Goal: Task Accomplishment & Management: Use online tool/utility

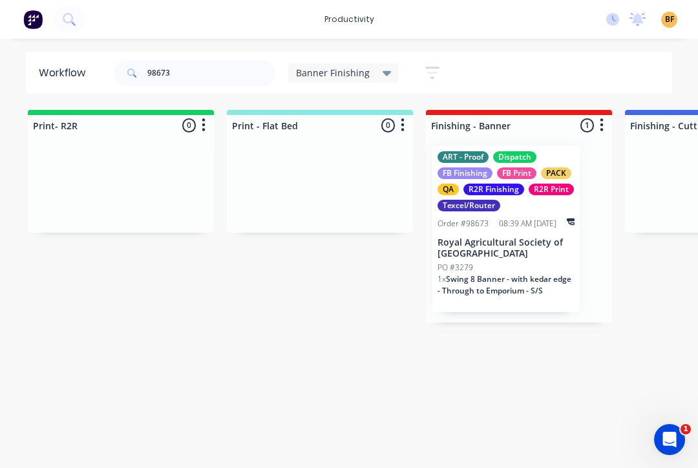
click at [526, 272] on div "PO #3279" at bounding box center [506, 268] width 137 height 12
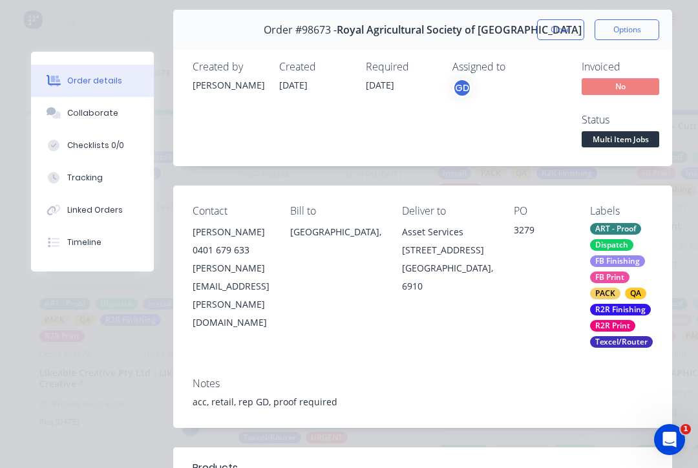
scroll to position [63, 0]
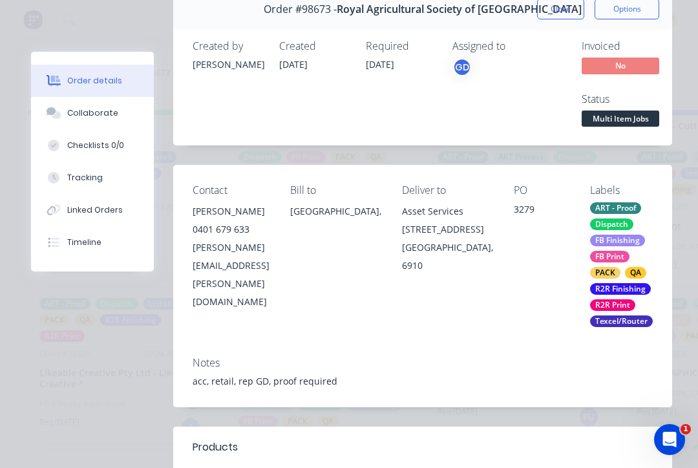
click at [96, 176] on div "Tracking" at bounding box center [85, 178] width 36 height 12
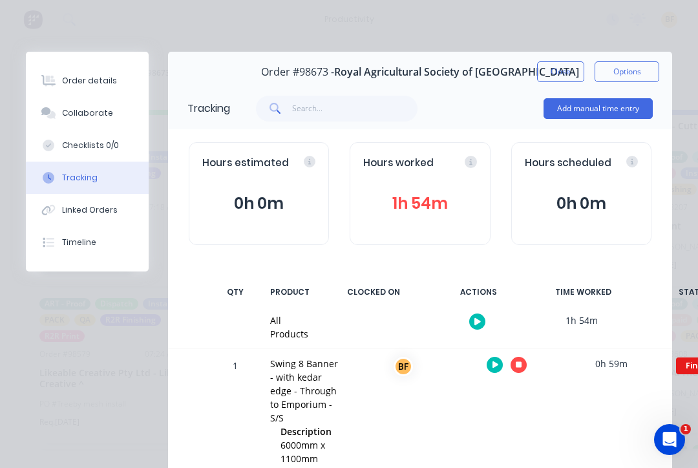
click at [519, 361] on icon "button" at bounding box center [519, 365] width 6 height 8
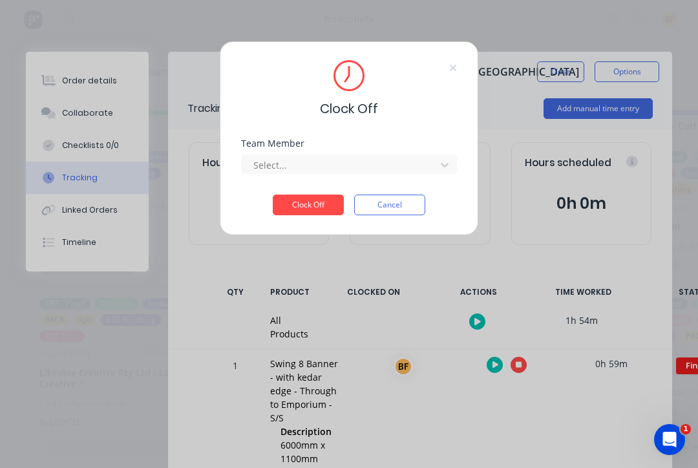
click at [433, 169] on div "Select..." at bounding box center [340, 164] width 185 height 19
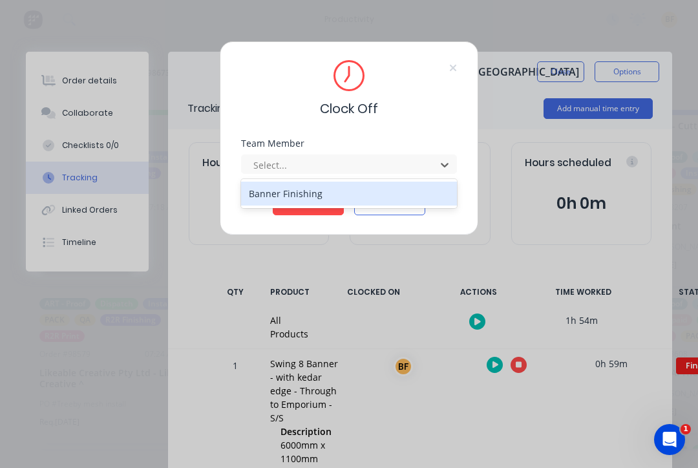
click at [322, 186] on div "Banner Finishing" at bounding box center [349, 194] width 216 height 24
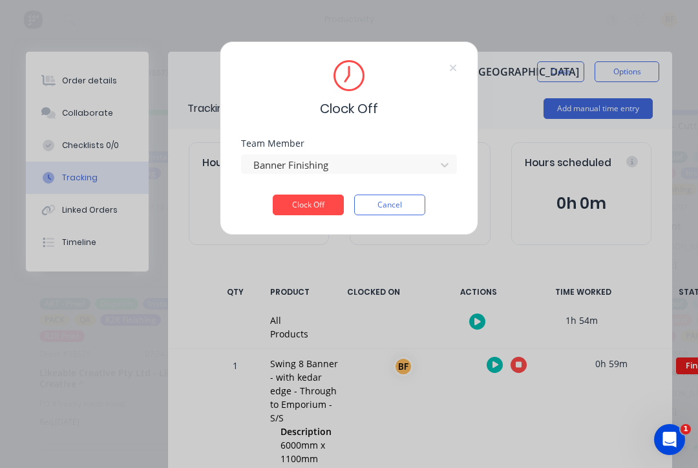
click at [320, 200] on button "Clock Off" at bounding box center [308, 205] width 71 height 21
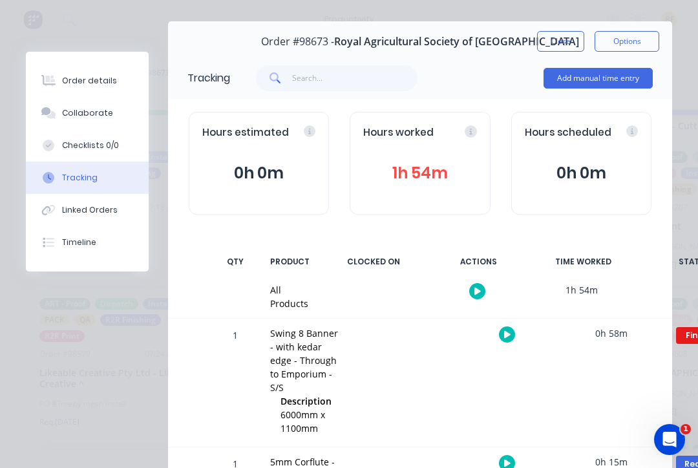
scroll to position [27, 0]
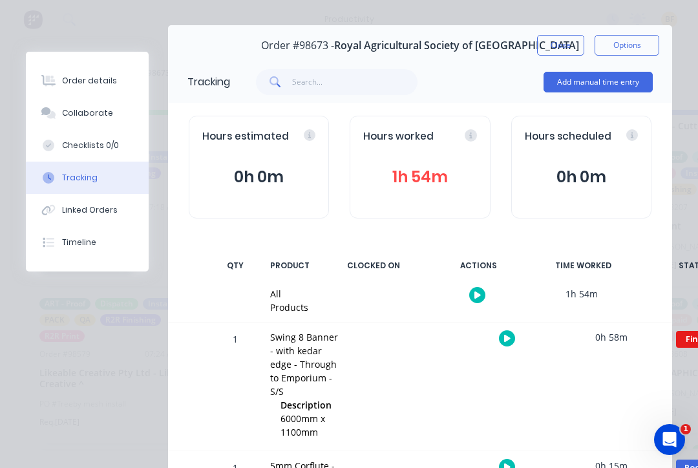
click at [560, 48] on button "Close" at bounding box center [560, 45] width 47 height 21
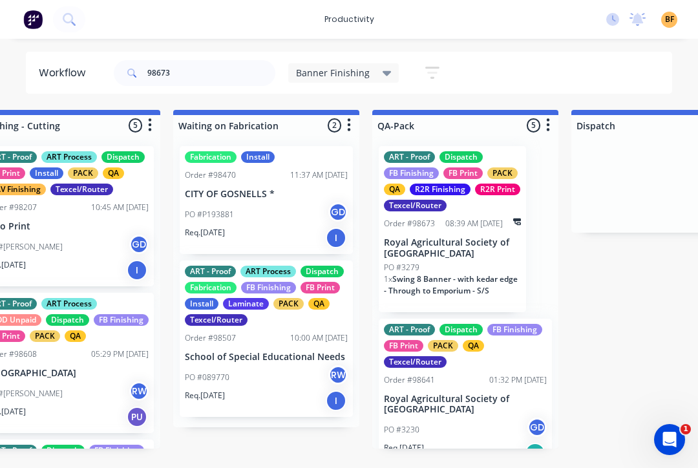
scroll to position [261, 0]
click at [215, 85] on input "98673" at bounding box center [211, 73] width 128 height 26
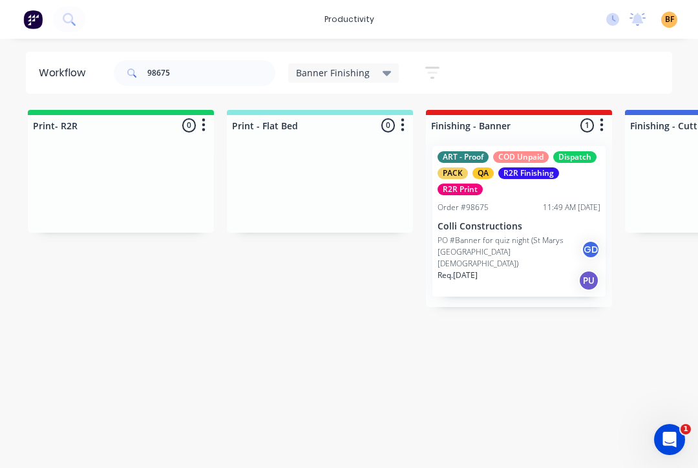
click at [522, 242] on p "PO #Banner for quiz night (St Marys [GEOGRAPHIC_DATA][DEMOGRAPHIC_DATA])" at bounding box center [510, 252] width 144 height 35
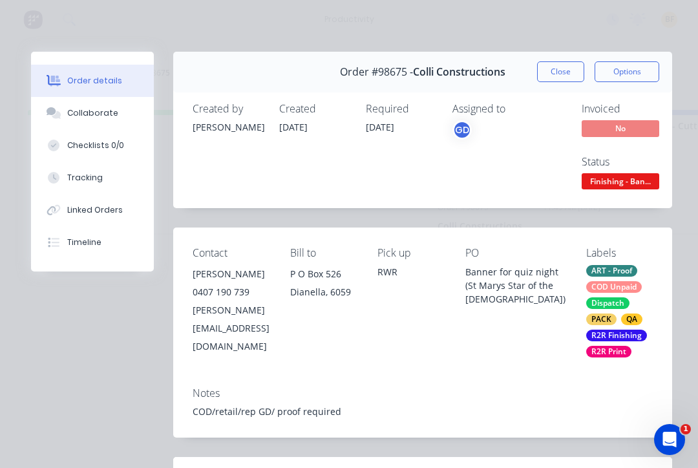
click at [99, 177] on div "Tracking" at bounding box center [85, 178] width 36 height 12
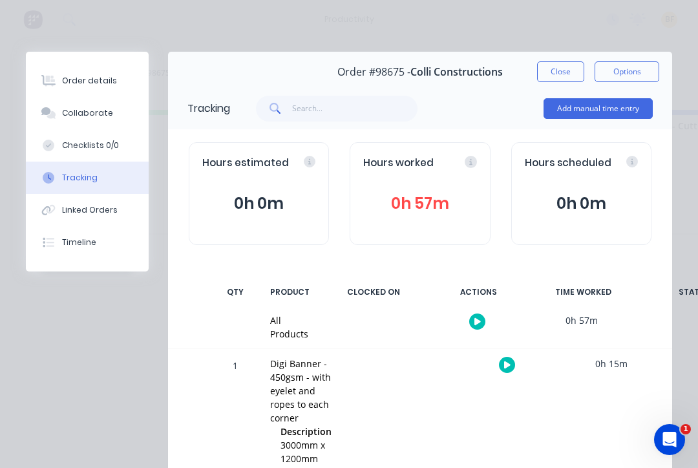
click at [512, 365] on button "button" at bounding box center [507, 365] width 16 height 16
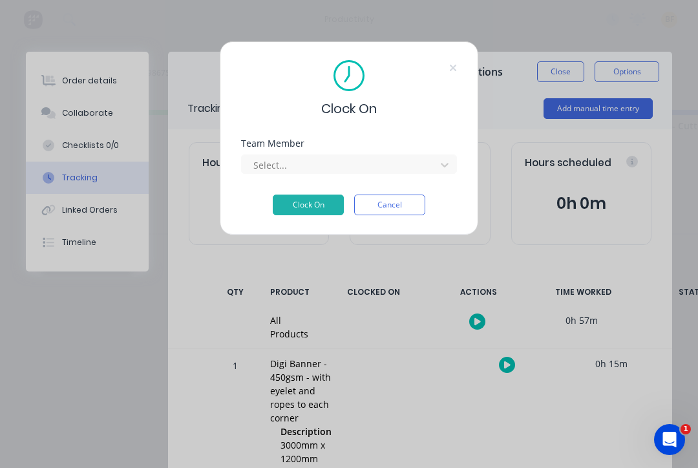
click at [435, 168] on div at bounding box center [444, 165] width 23 height 21
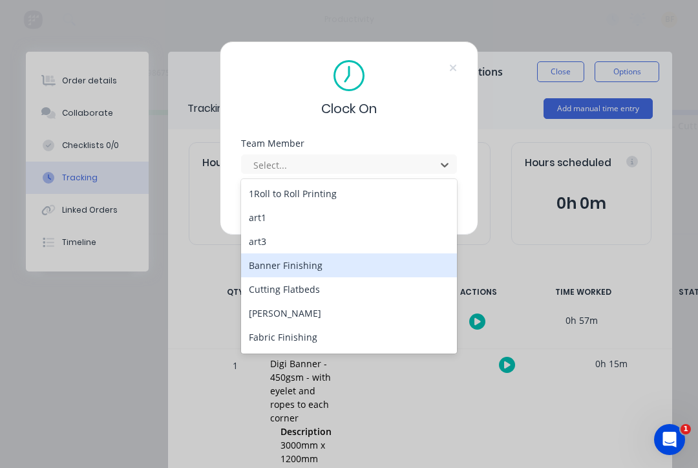
click at [310, 270] on div "Banner Finishing" at bounding box center [349, 265] width 216 height 24
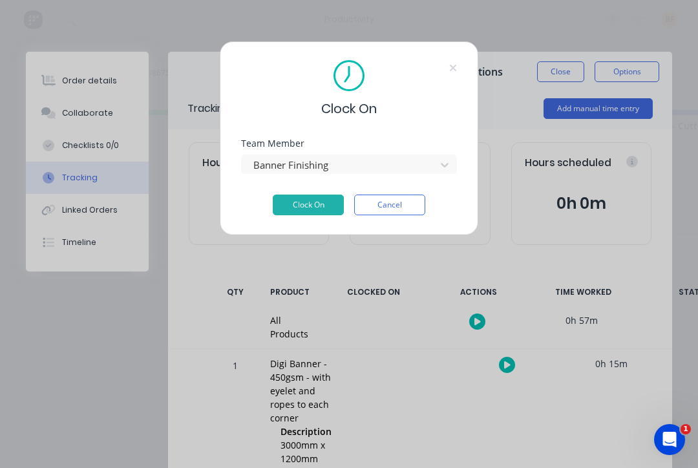
click at [310, 206] on button "Clock On" at bounding box center [308, 205] width 71 height 21
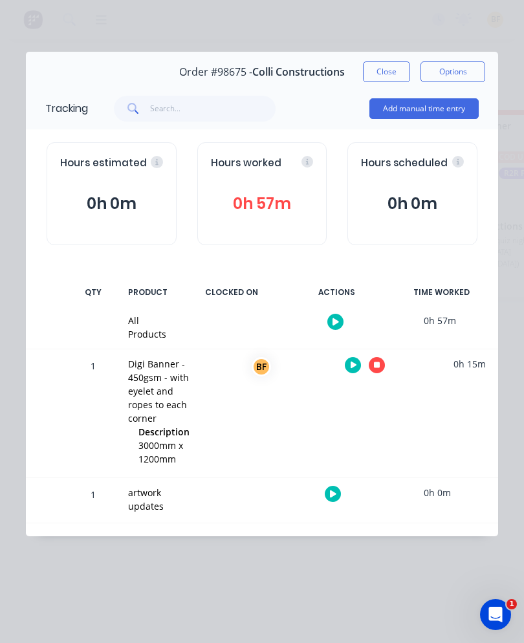
click at [387, 66] on button "Close" at bounding box center [386, 71] width 47 height 21
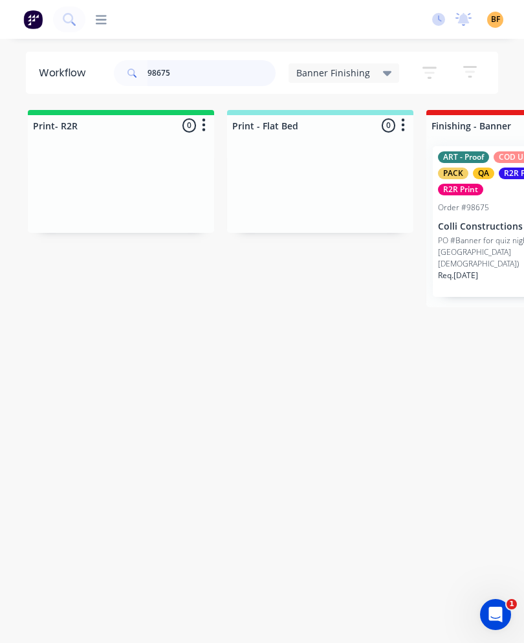
click at [233, 78] on input "98675" at bounding box center [211, 73] width 128 height 26
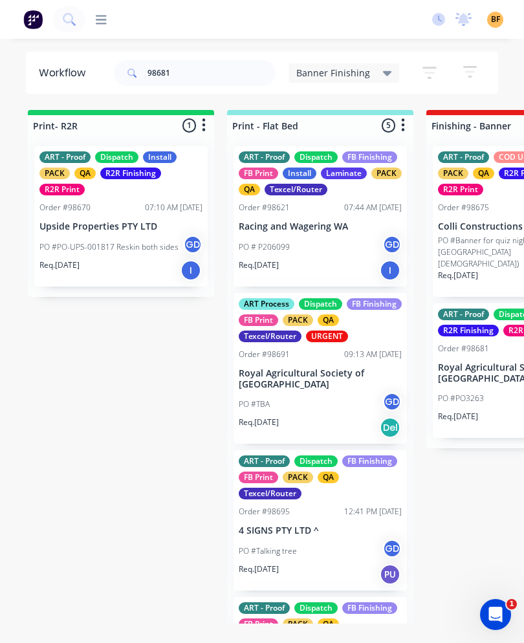
click at [467, 241] on p "PO #Banner for quiz night (St Marys [GEOGRAPHIC_DATA][DEMOGRAPHIC_DATA])" at bounding box center [510, 252] width 144 height 35
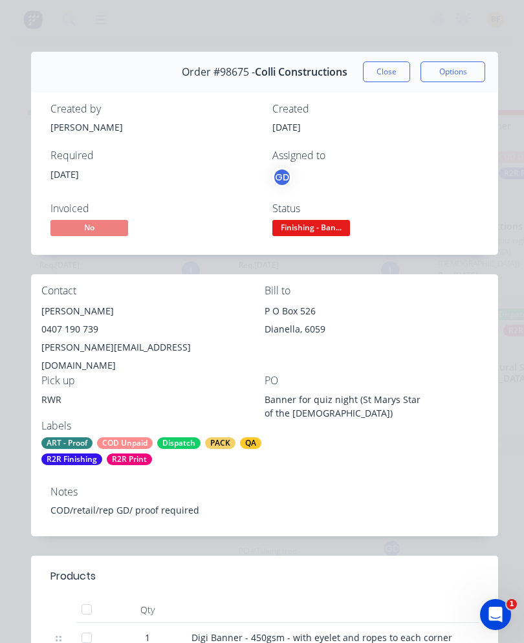
click at [378, 80] on button "Close" at bounding box center [386, 71] width 47 height 21
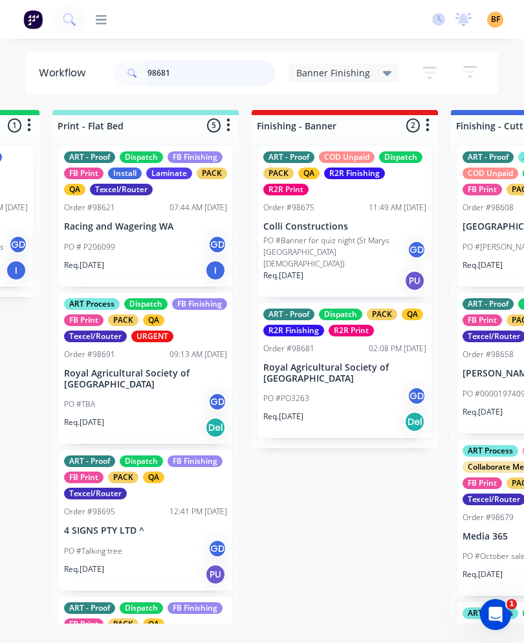
scroll to position [0, 182]
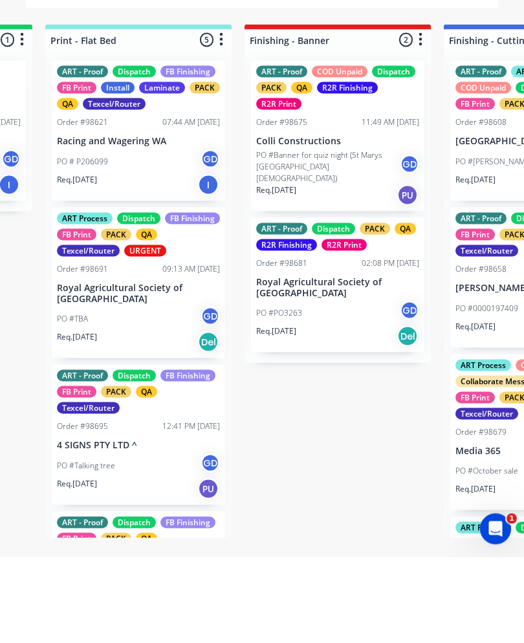
click at [347, 386] on div "PO #PO3263 GD" at bounding box center [337, 398] width 163 height 25
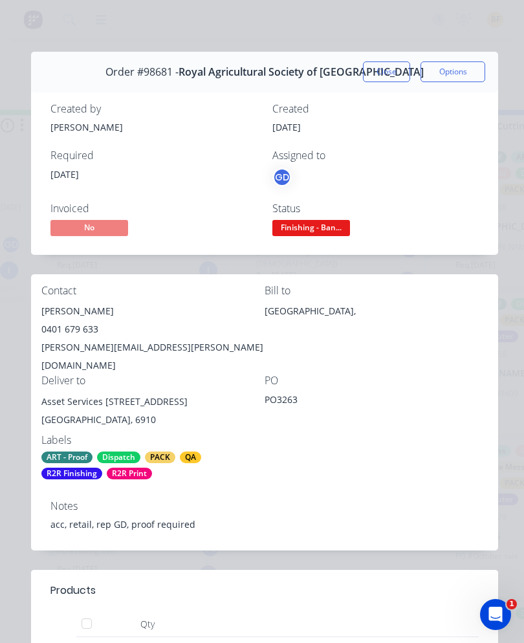
click at [392, 73] on button "Close" at bounding box center [386, 71] width 47 height 21
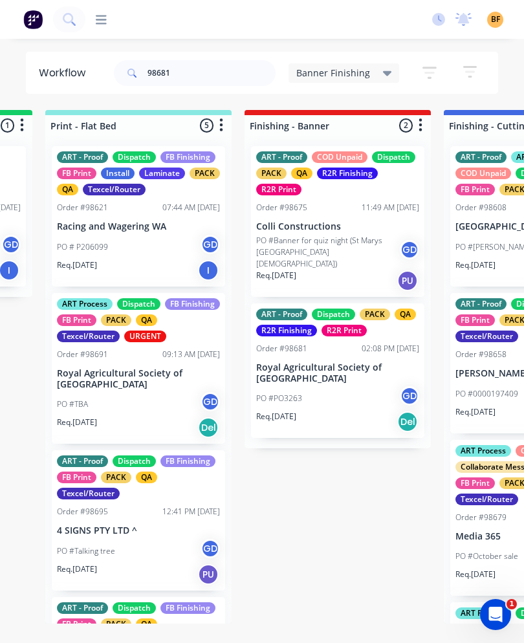
click at [355, 386] on div "PO #PO3263 GD" at bounding box center [337, 398] width 163 height 25
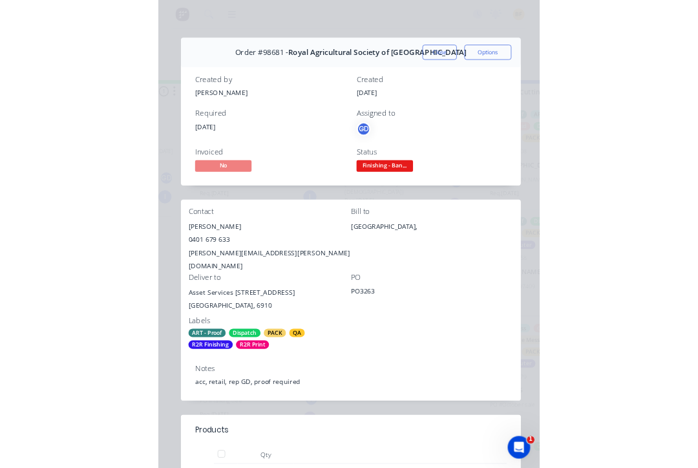
scroll to position [0, 0]
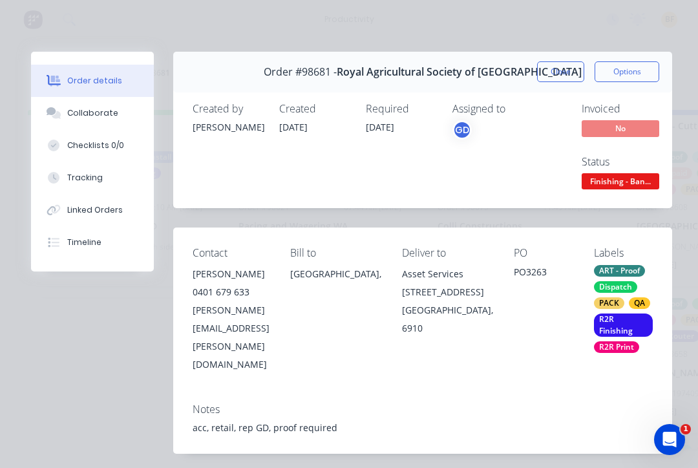
click at [107, 174] on button "Tracking" at bounding box center [92, 178] width 123 height 32
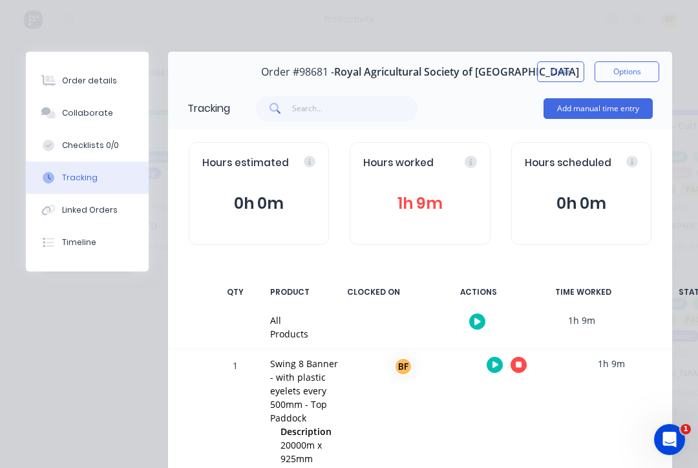
click at [524, 367] on button "button" at bounding box center [519, 365] width 16 height 16
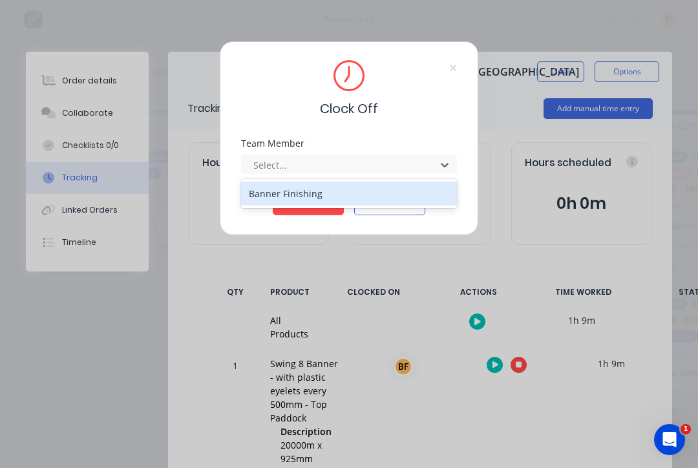
click at [345, 197] on div "Banner Finishing" at bounding box center [349, 194] width 216 height 24
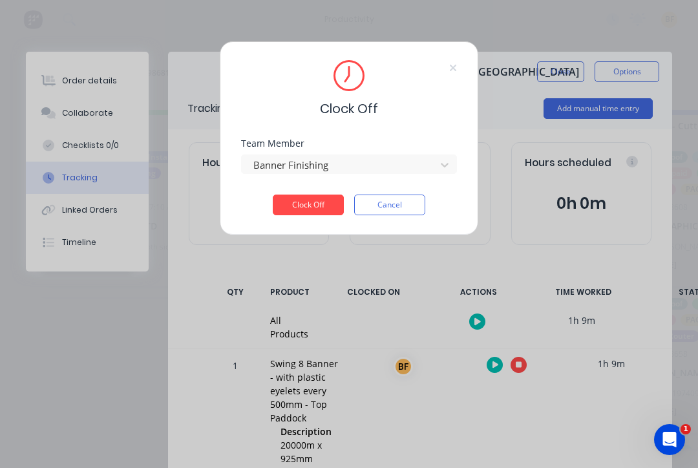
click at [326, 209] on button "Clock Off" at bounding box center [308, 205] width 71 height 21
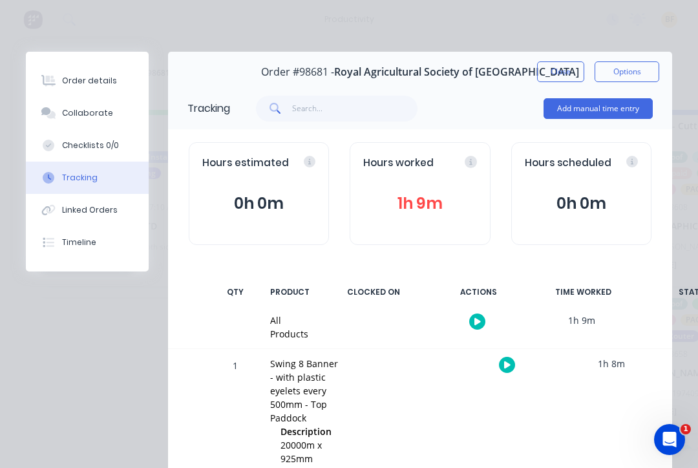
click at [574, 69] on button "Close" at bounding box center [560, 71] width 47 height 21
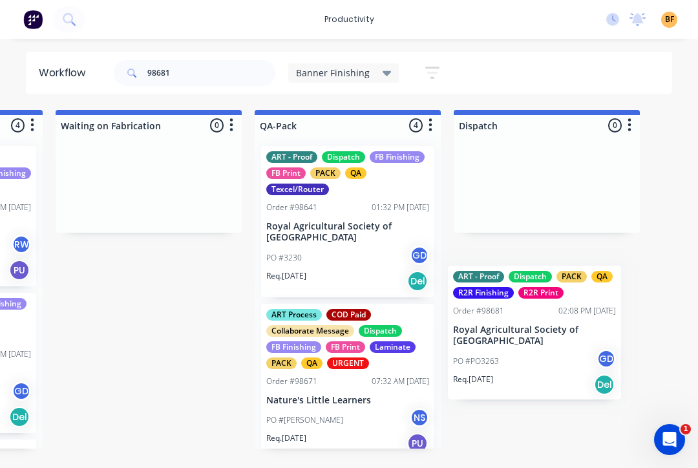
scroll to position [0, 769]
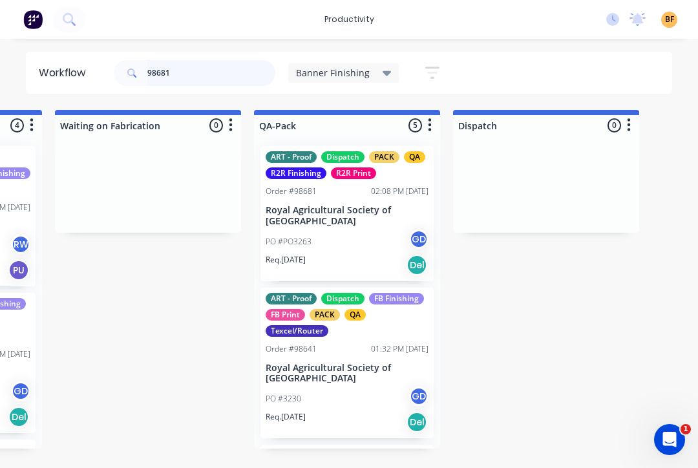
click at [206, 77] on input "98681" at bounding box center [211, 73] width 128 height 26
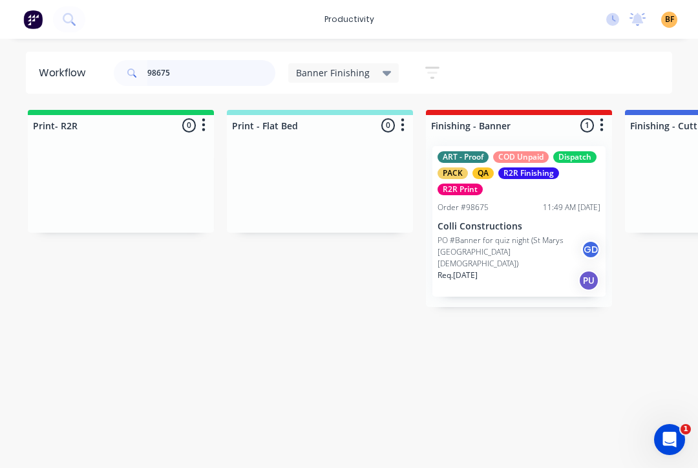
type input "98675"
click at [516, 270] on div "Req. [DATE] PU" at bounding box center [519, 281] width 163 height 22
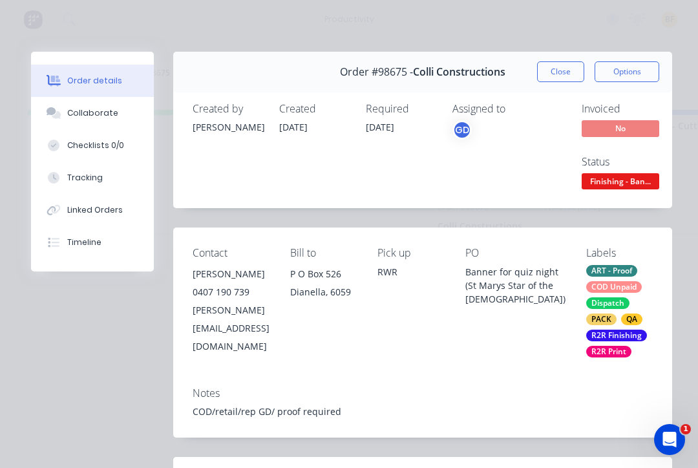
click at [113, 179] on button "Tracking" at bounding box center [92, 178] width 123 height 32
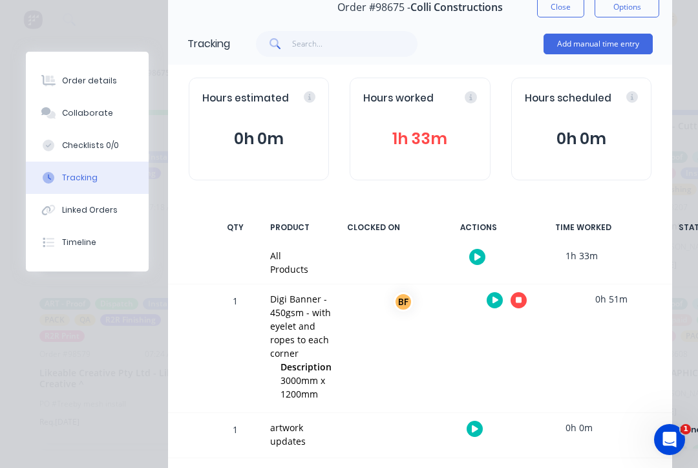
scroll to position [69, 0]
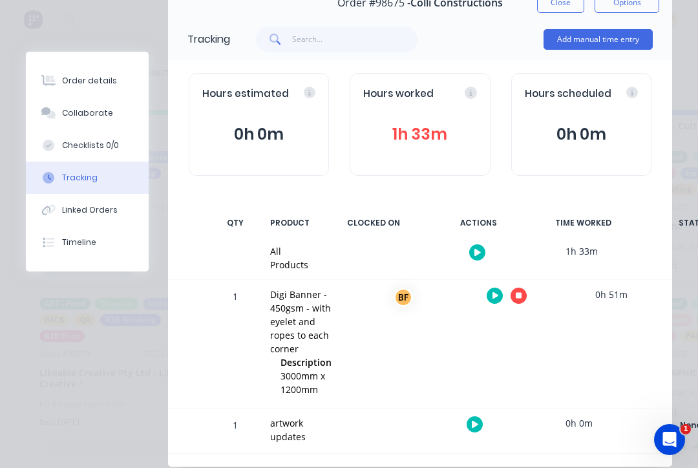
click at [521, 296] on button "button" at bounding box center [519, 296] width 16 height 16
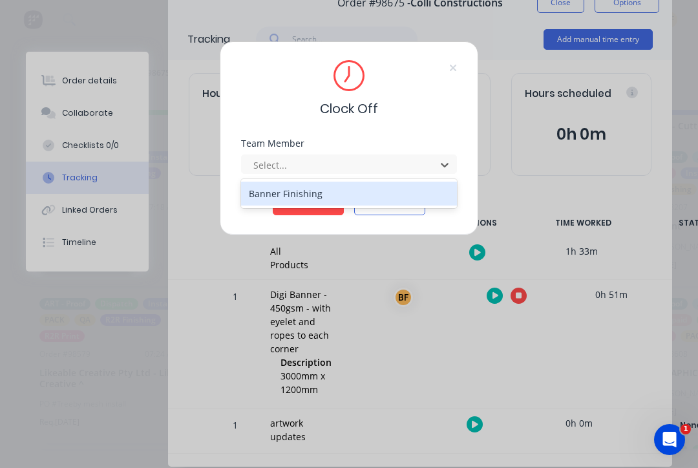
click at [341, 199] on div "Banner Finishing" at bounding box center [349, 194] width 216 height 24
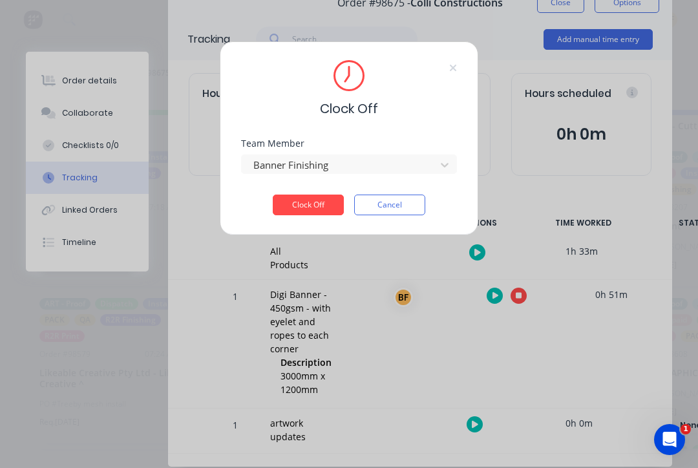
click at [318, 205] on button "Clock Off" at bounding box center [308, 205] width 71 height 21
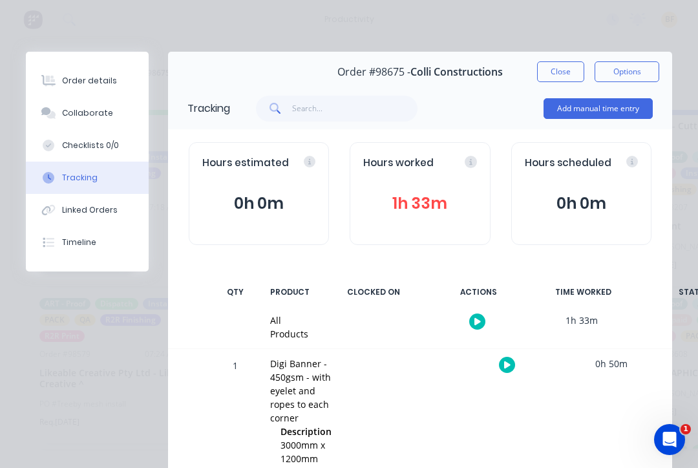
scroll to position [0, 0]
click at [565, 70] on button "Close" at bounding box center [560, 71] width 47 height 21
